Goal: Information Seeking & Learning: Compare options

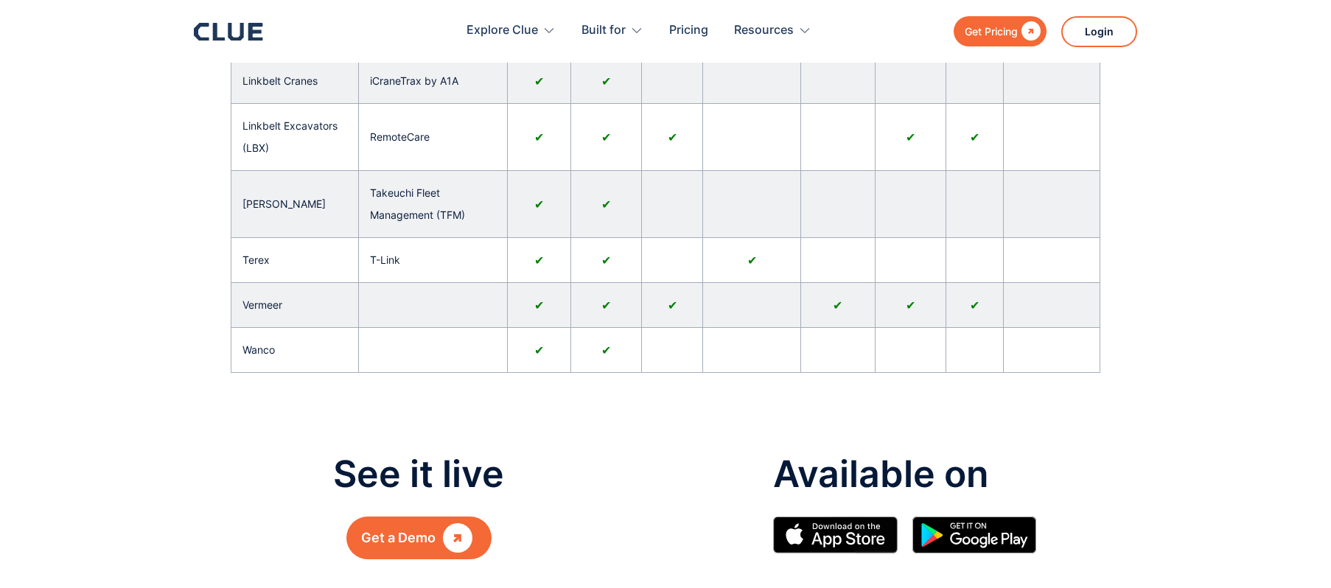
scroll to position [971, 0]
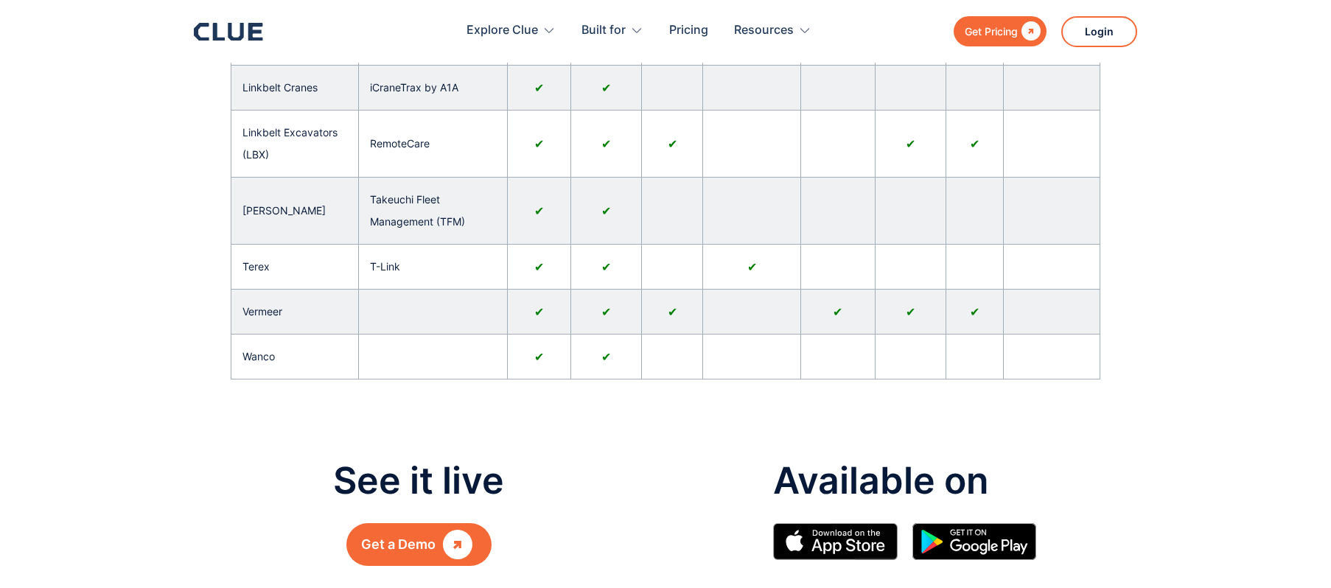
drag, startPoint x: 388, startPoint y: 365, endPoint x: 1139, endPoint y: 366, distance: 751.8
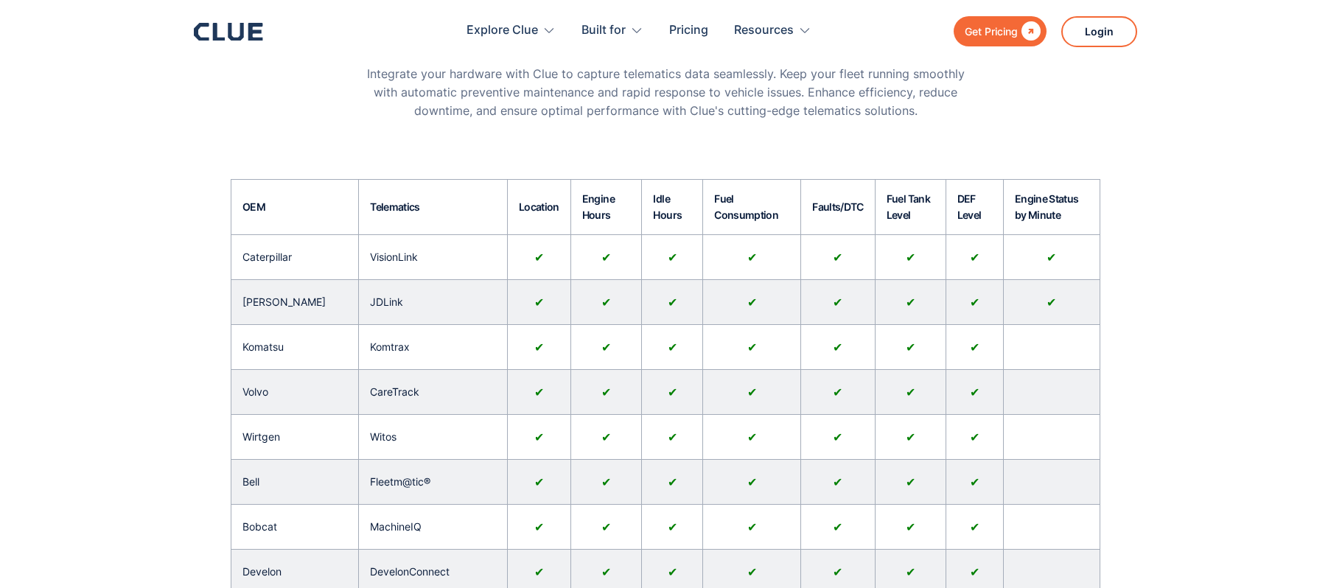
scroll to position [153, 0]
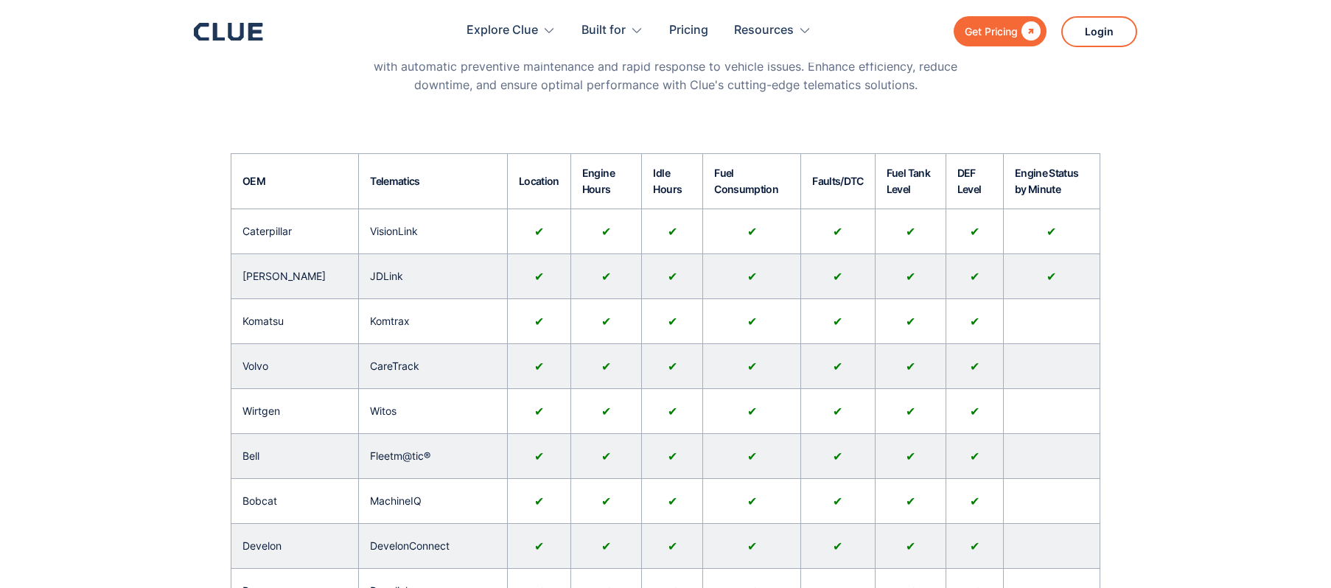
click at [443, 387] on div "CareTrack" at bounding box center [433, 366] width 148 height 44
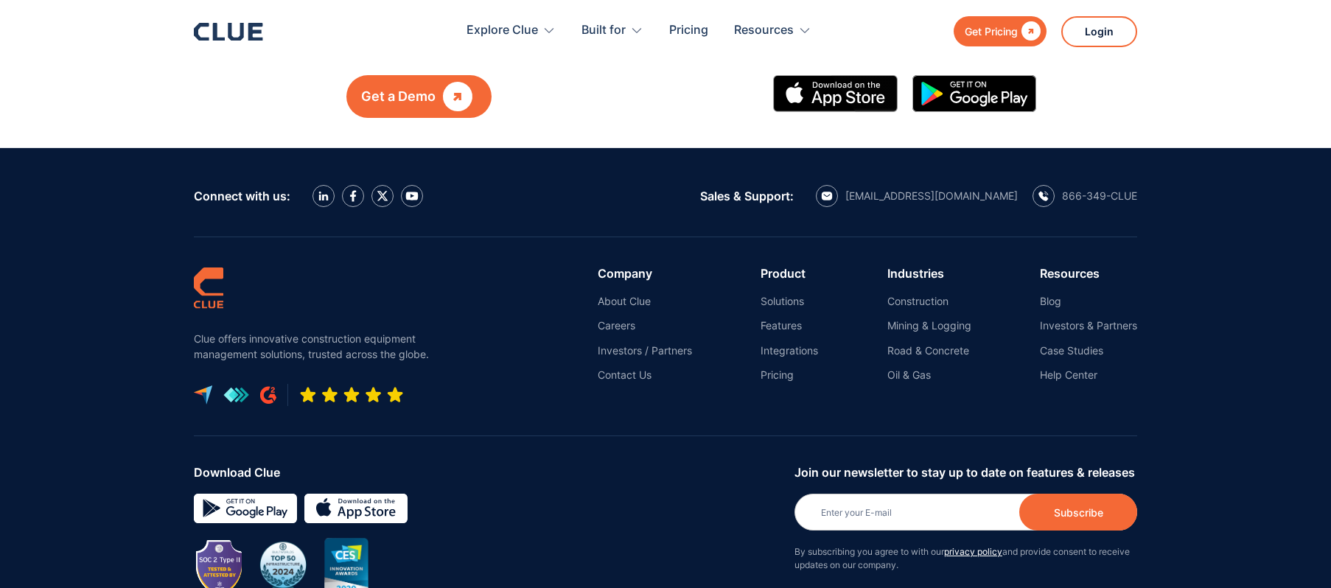
scroll to position [1412, 0]
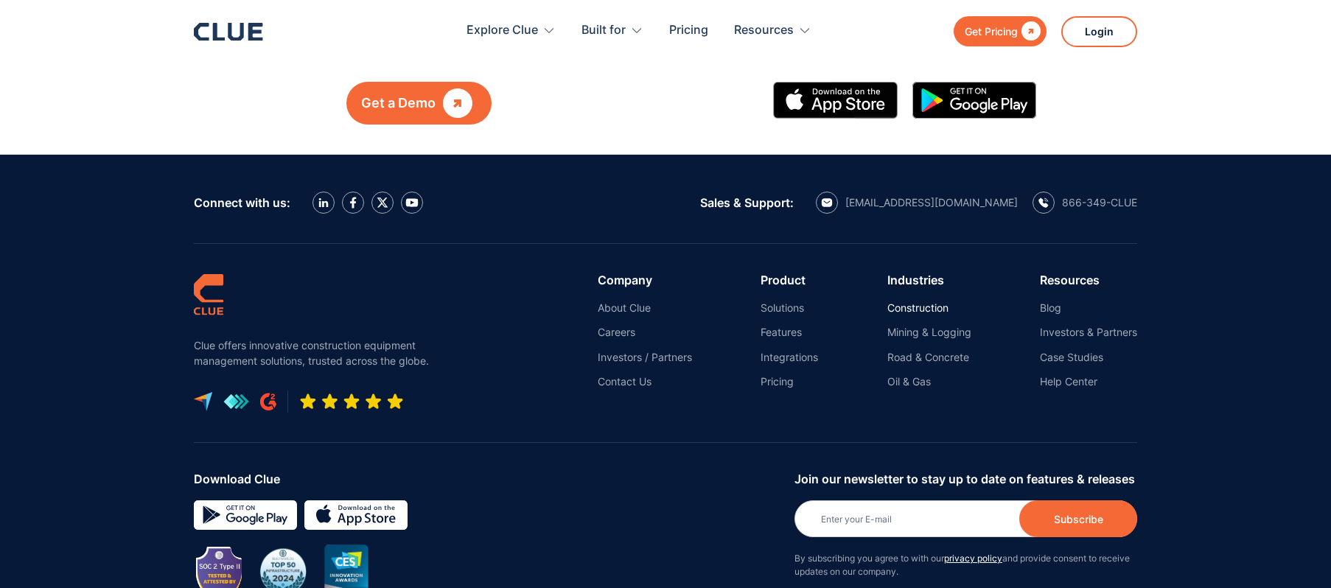
click at [908, 311] on link "Construction" at bounding box center [929, 307] width 84 height 13
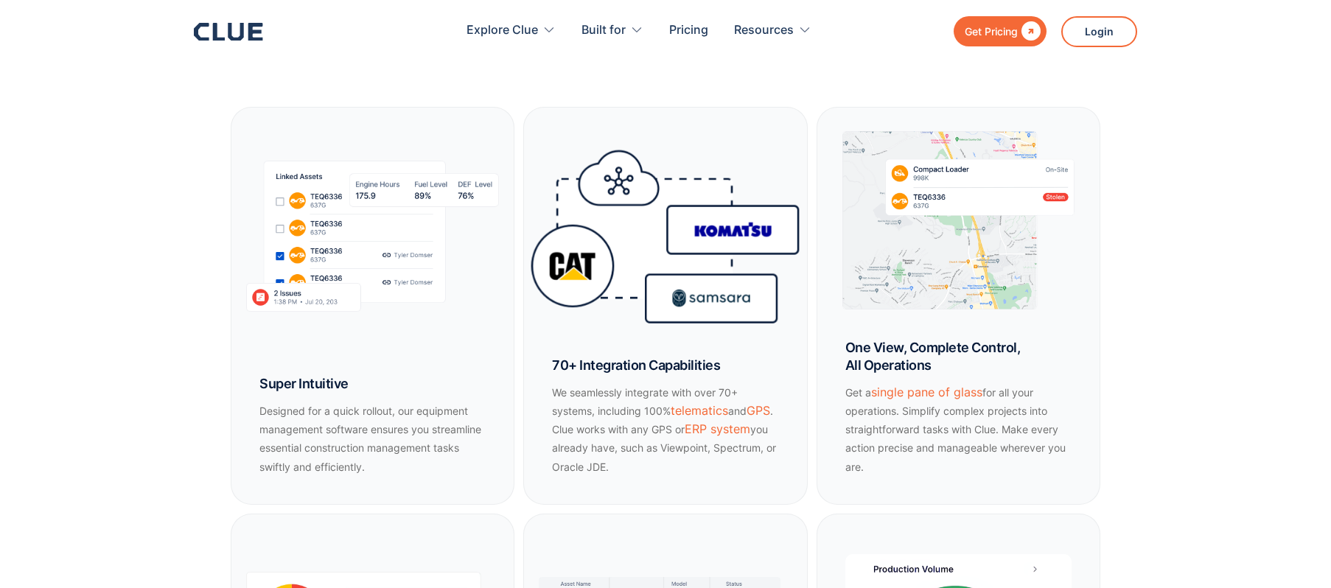
scroll to position [826, 0]
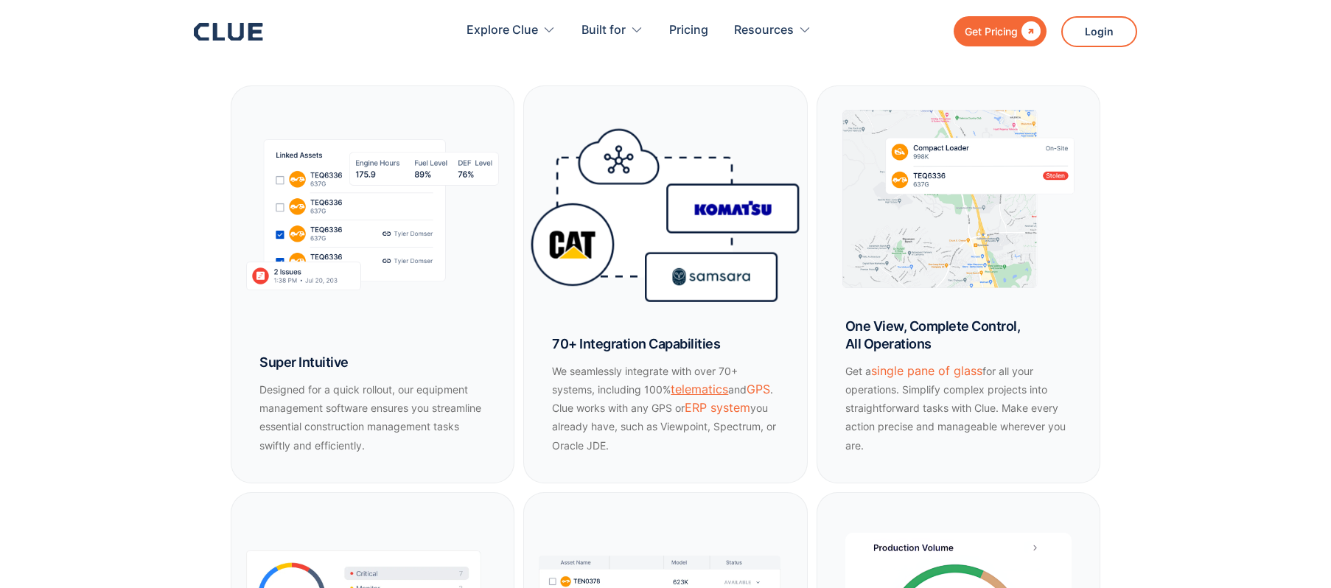
click at [709, 390] on link "telematics" at bounding box center [699, 389] width 57 height 15
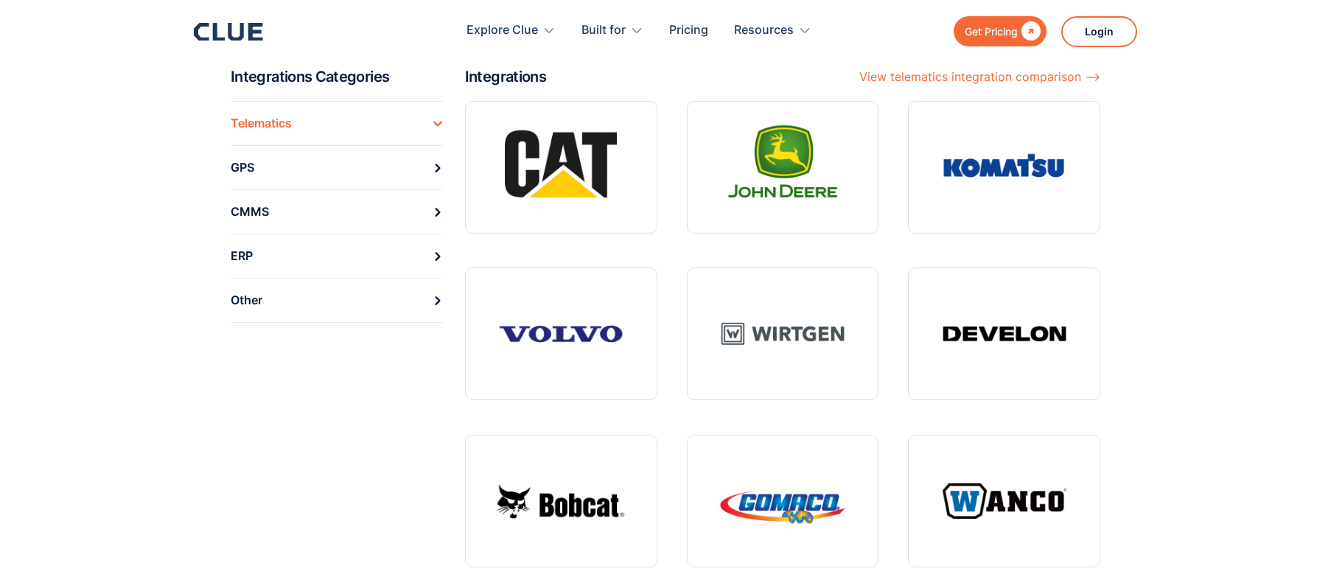
scroll to position [55, 0]
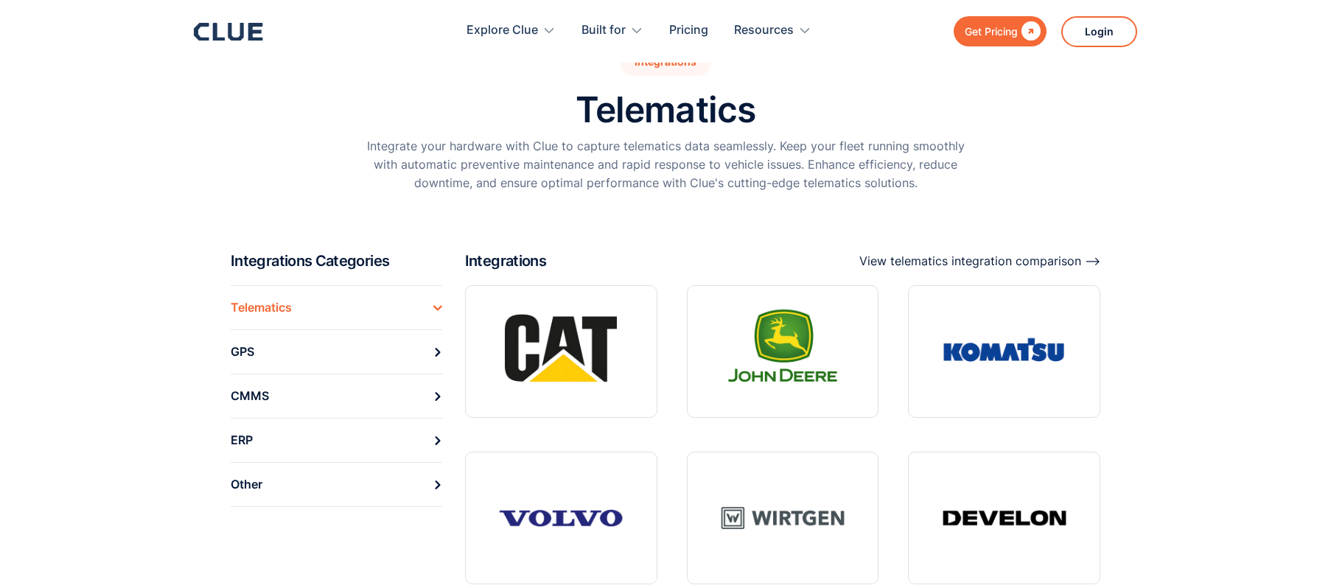
click at [989, 261] on div "View telematics integration comparison ⟶" at bounding box center [979, 261] width 241 height 18
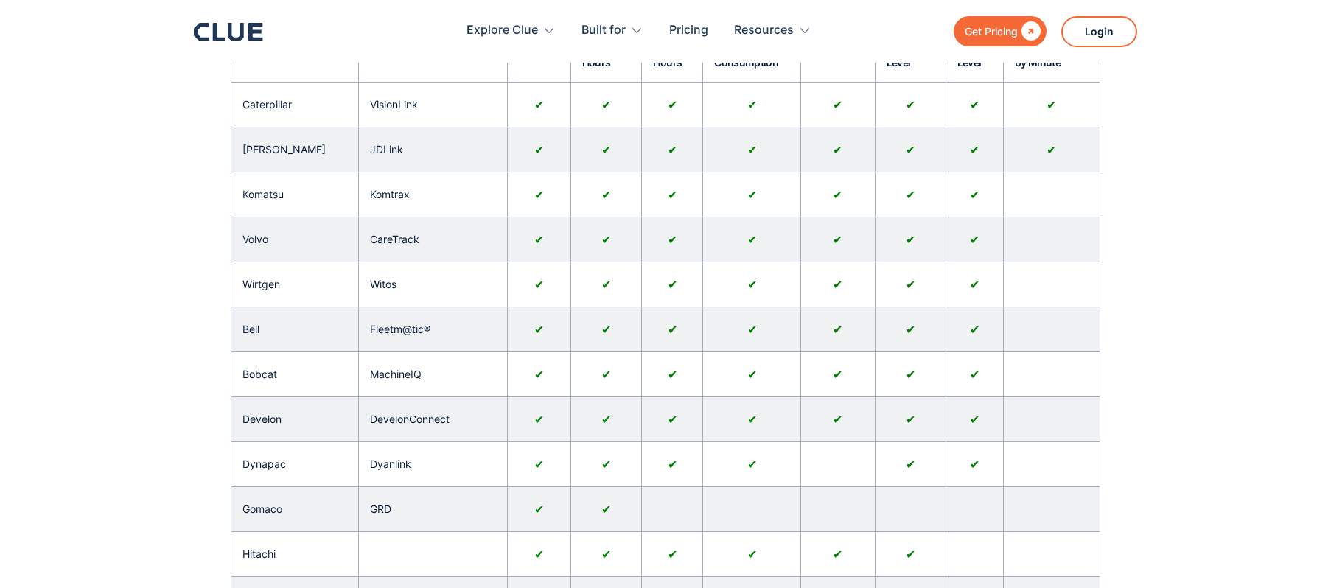
scroll to position [281, 0]
